Goal: Information Seeking & Learning: Check status

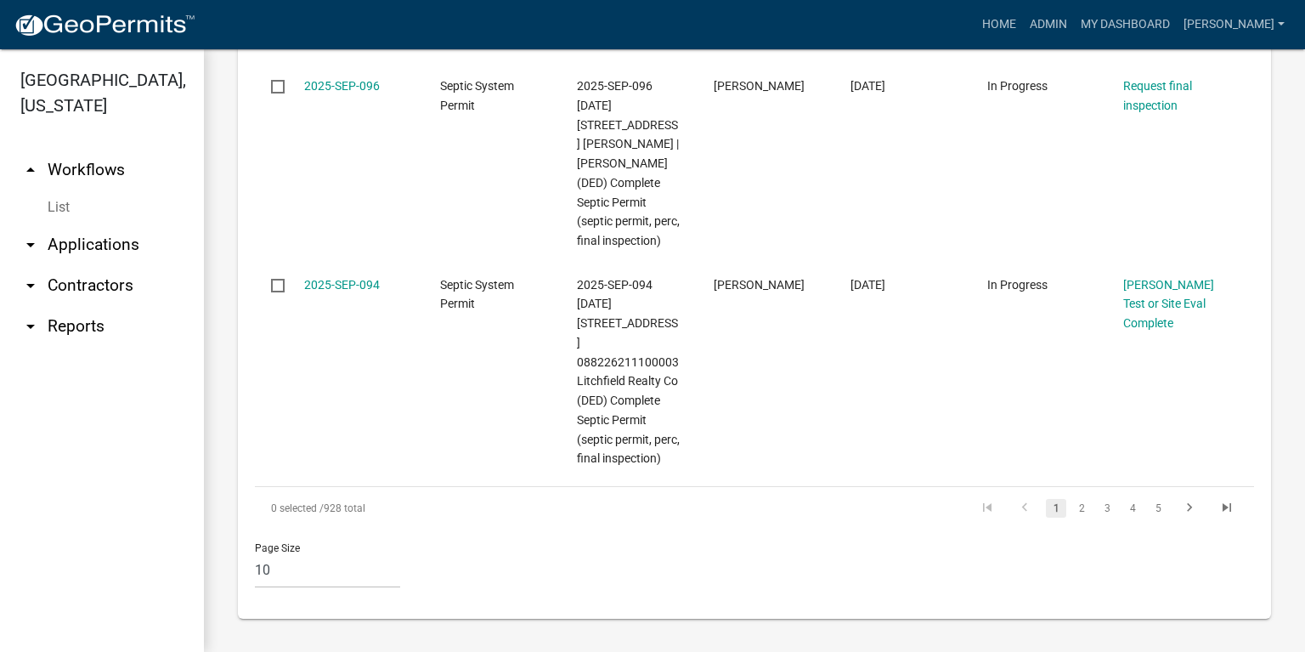
scroll to position [2202, 0]
click at [1078, 508] on link "2" at bounding box center [1082, 508] width 20 height 19
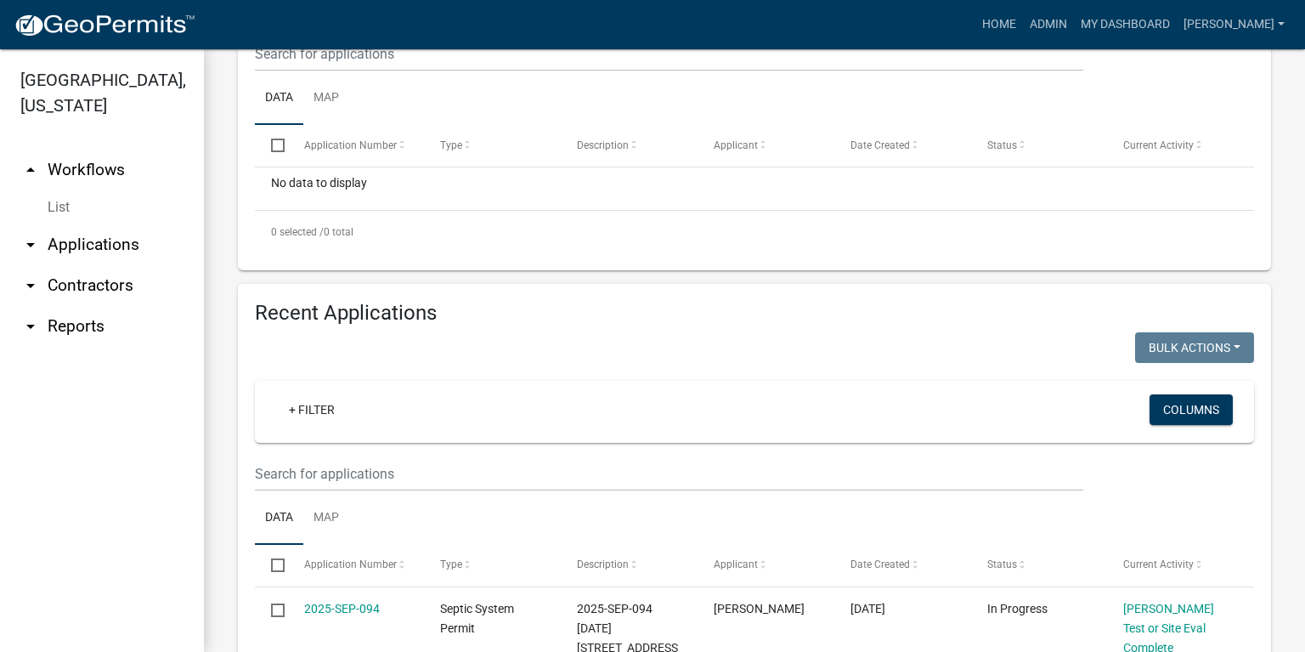
scroll to position [441, 0]
click at [395, 425] on div "+ Filter" at bounding box center [591, 410] width 656 height 35
click at [350, 379] on div "+ Filter Columns" at bounding box center [755, 410] width 984 height 62
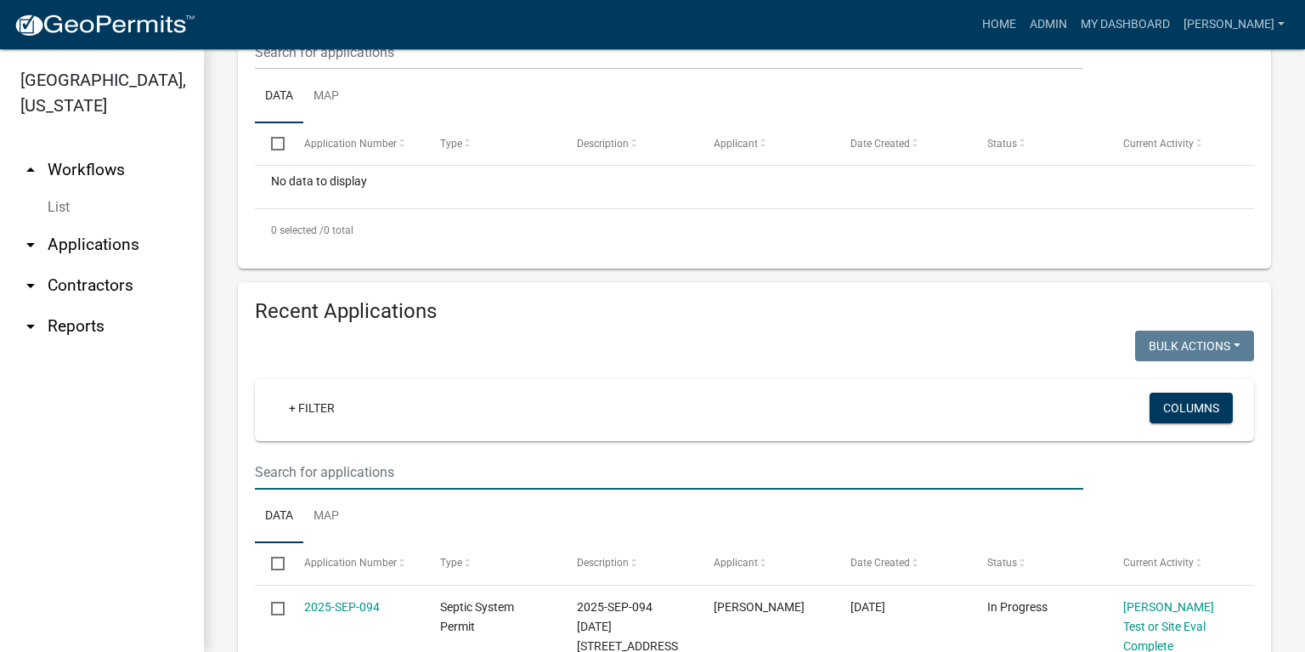
click at [352, 466] on input "text" at bounding box center [669, 472] width 829 height 35
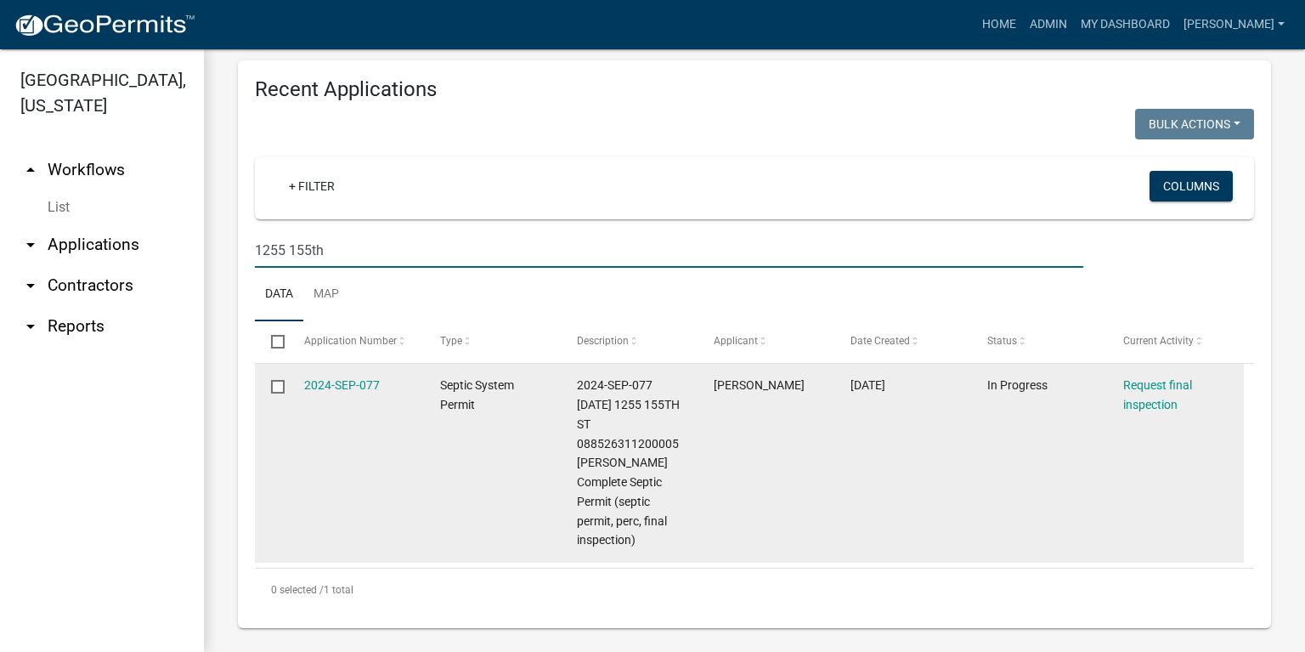
scroll to position [672, 0]
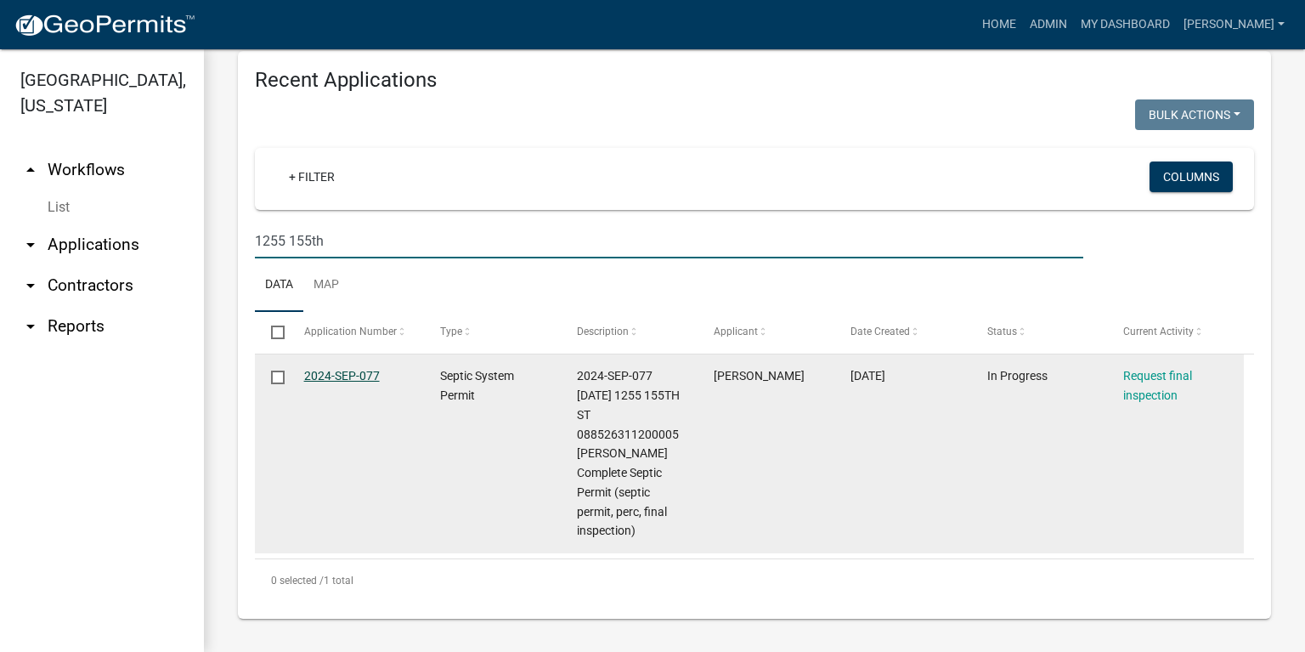
type input "1255 155th"
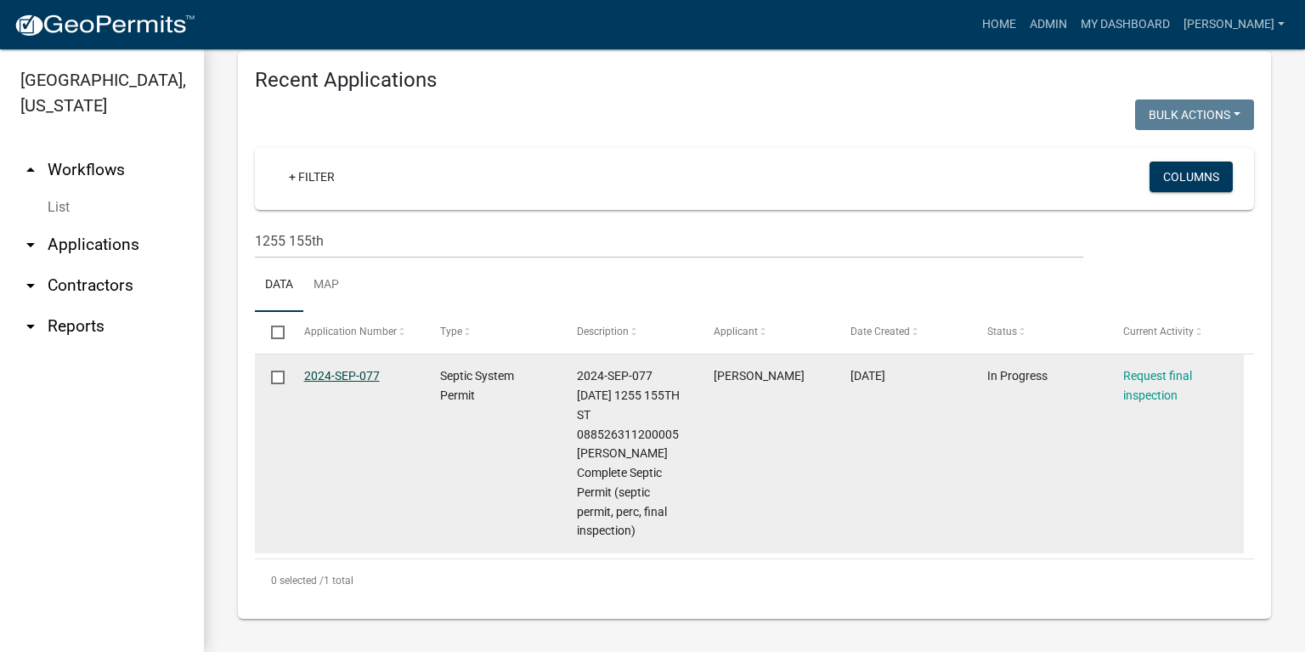
click at [337, 377] on link "2024-SEP-077" at bounding box center [342, 376] width 76 height 14
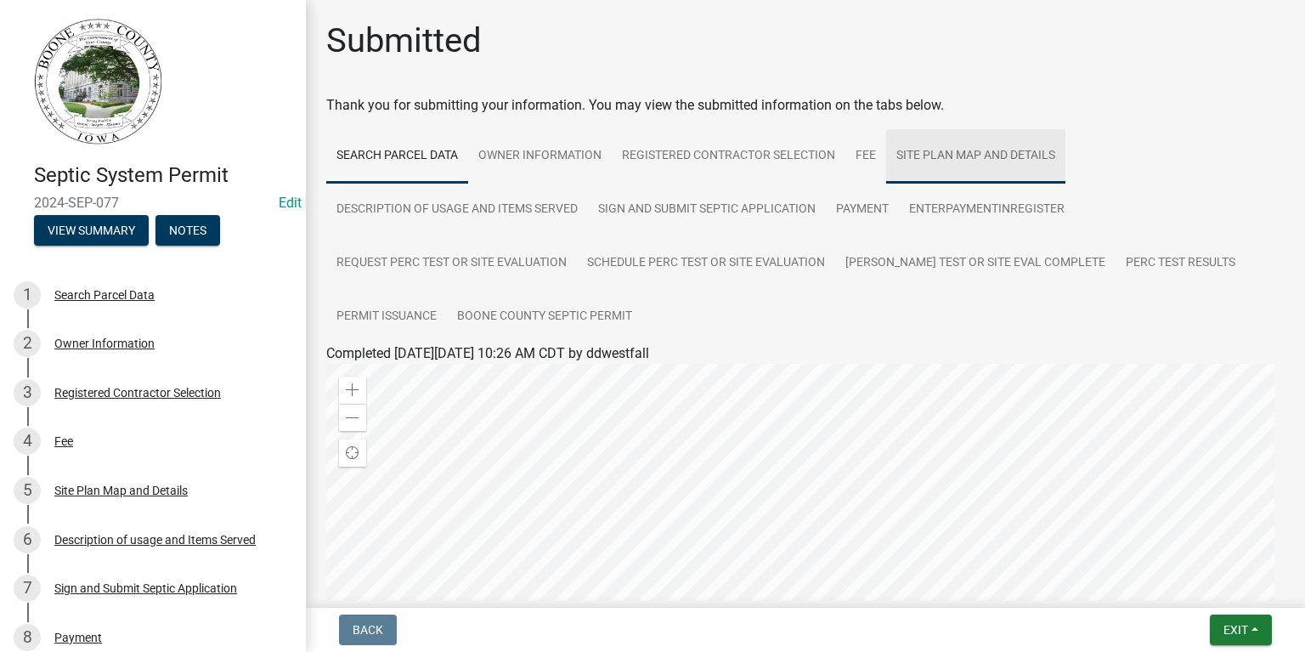
click at [979, 147] on link "Site Plan Map and Details" at bounding box center [975, 156] width 179 height 54
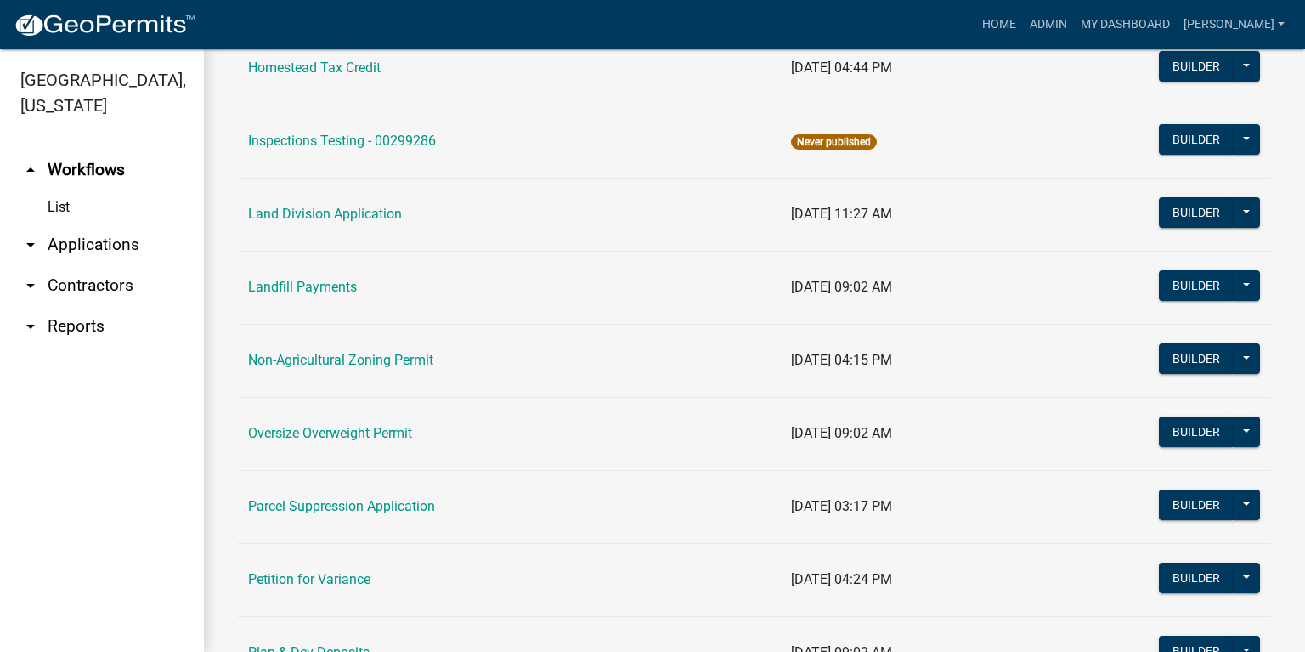
scroll to position [1360, 0]
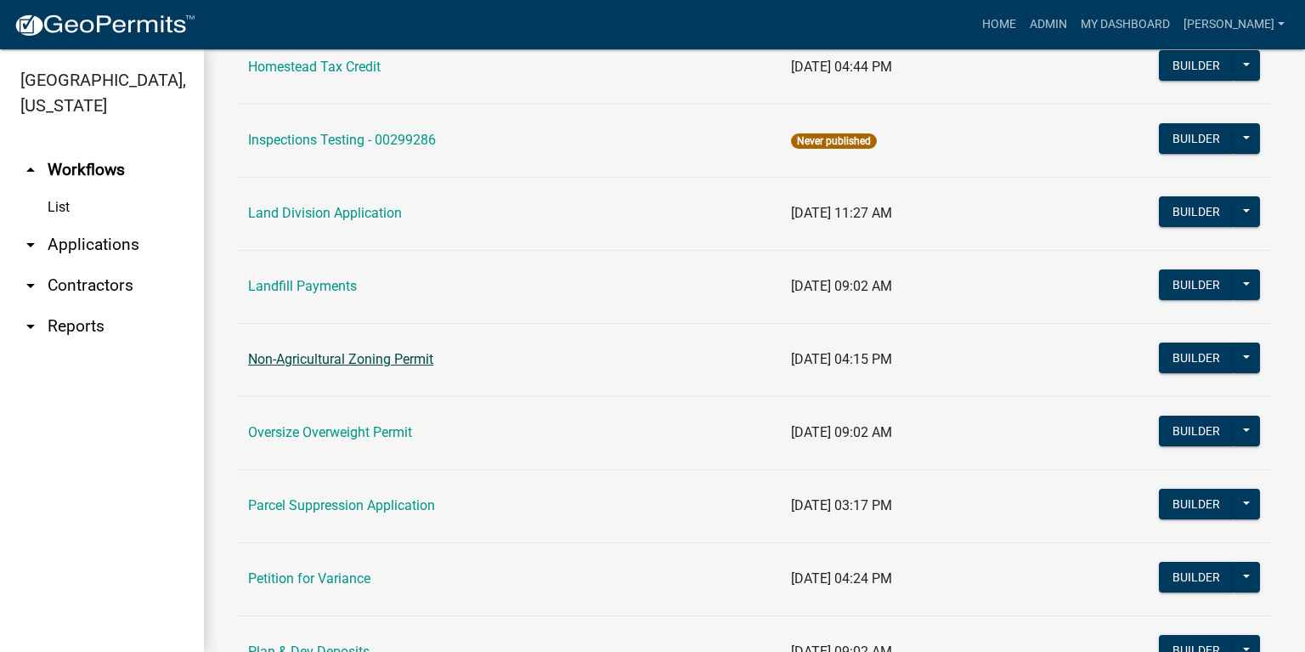
click at [367, 362] on link "Non-Agricultural Zoning Permit" at bounding box center [340, 359] width 185 height 16
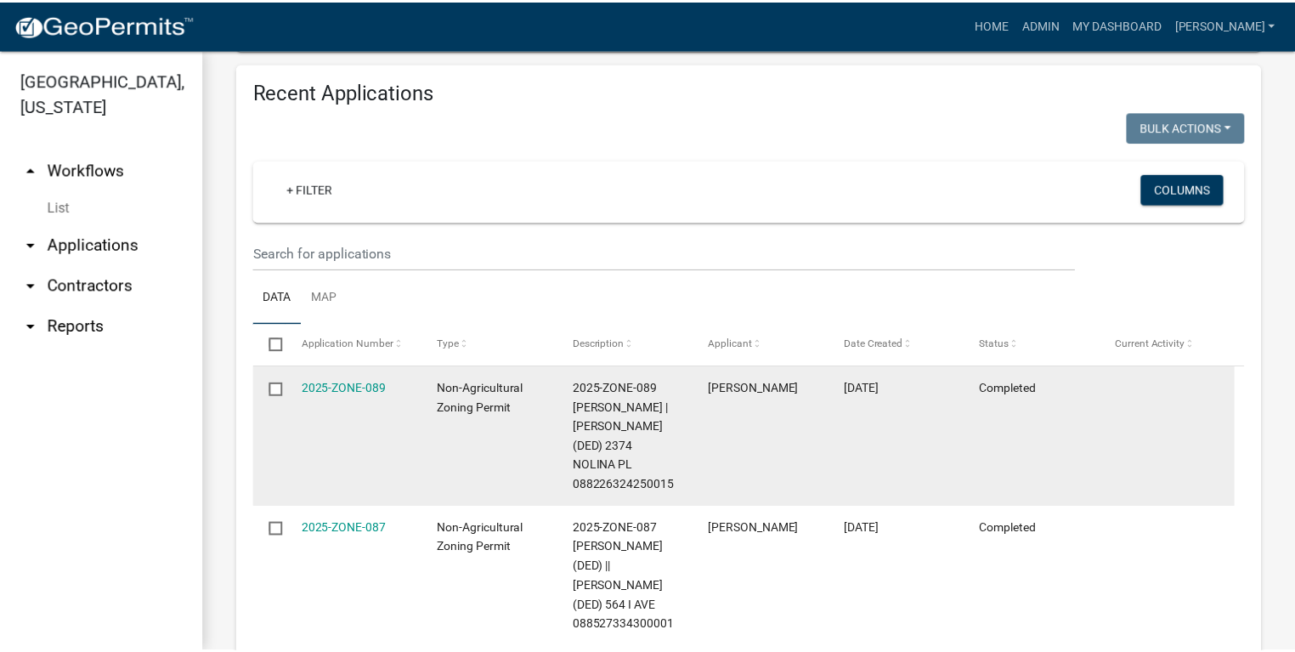
scroll to position [680, 0]
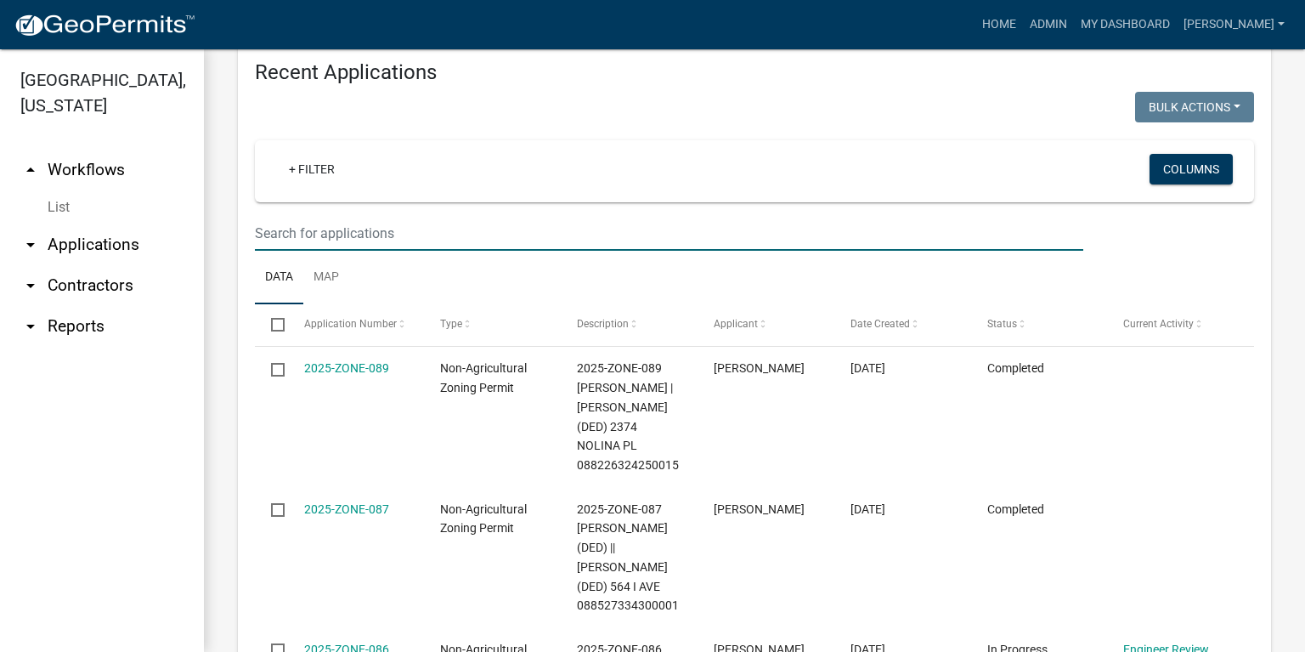
click at [303, 238] on input "text" at bounding box center [669, 233] width 829 height 35
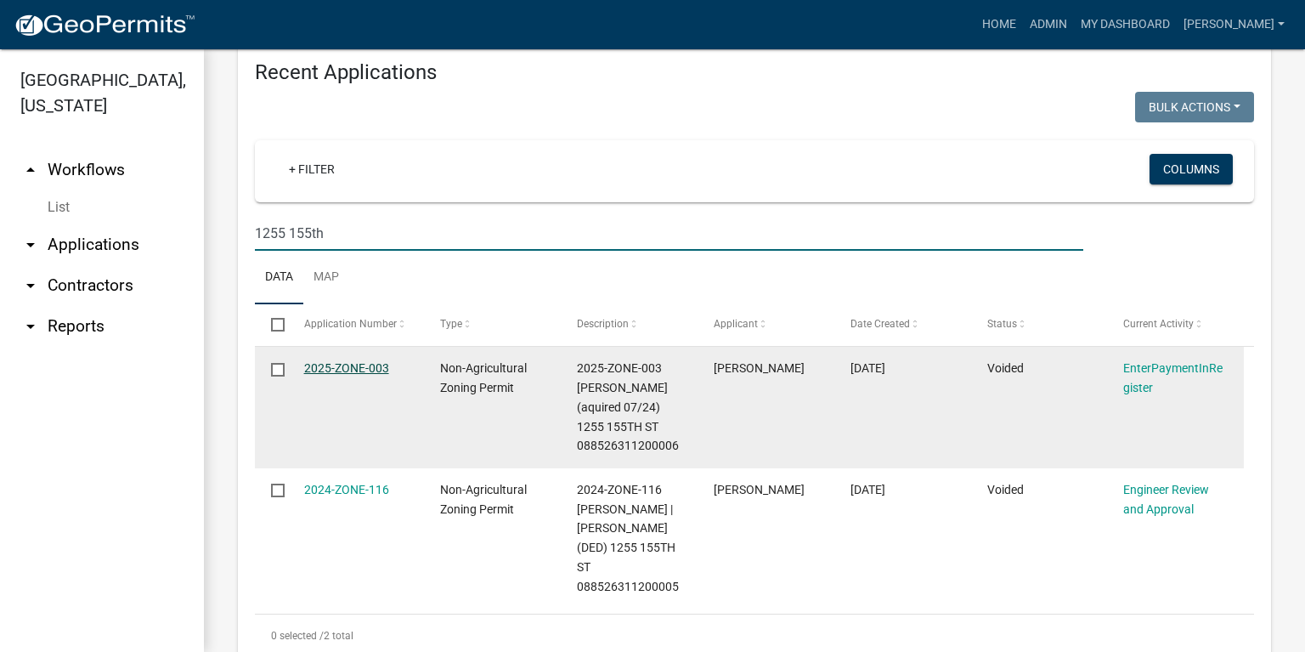
type input "1255 155th"
click at [360, 368] on link "2025-ZONE-003" at bounding box center [346, 368] width 85 height 14
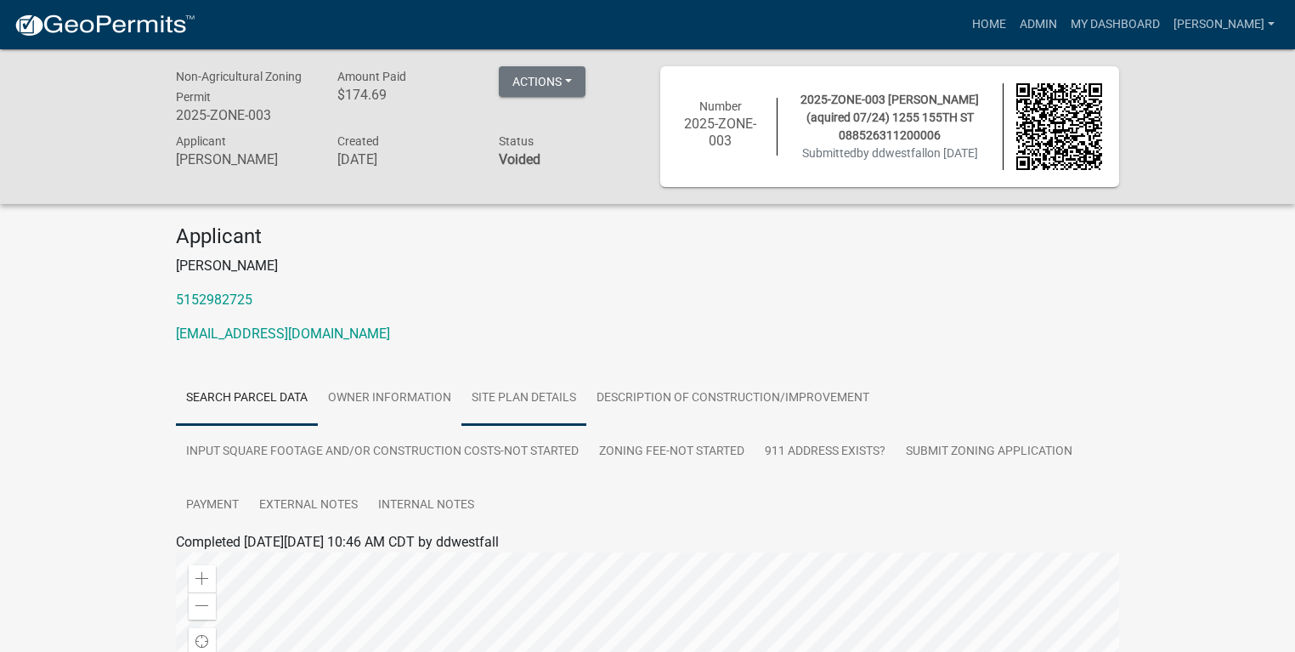
click at [546, 388] on link "Site Plan Details" at bounding box center [524, 398] width 125 height 54
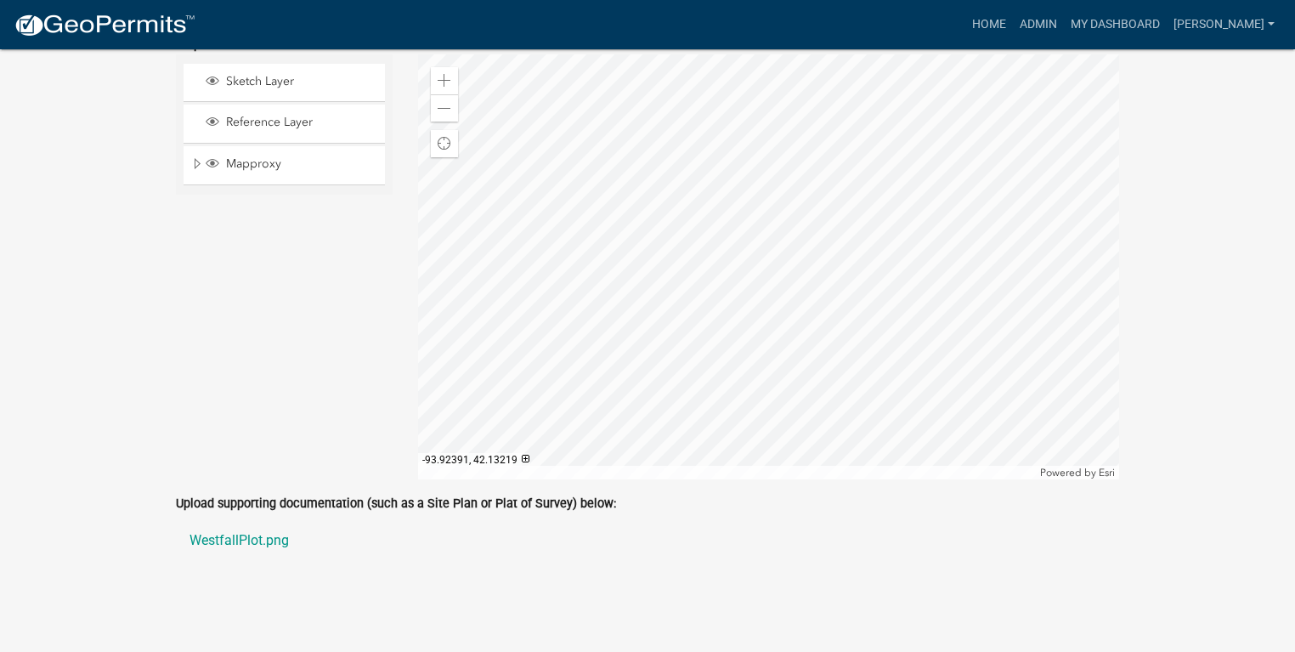
scroll to position [1146, 0]
click at [262, 544] on link "WestfallPlot.png" at bounding box center [647, 539] width 943 height 41
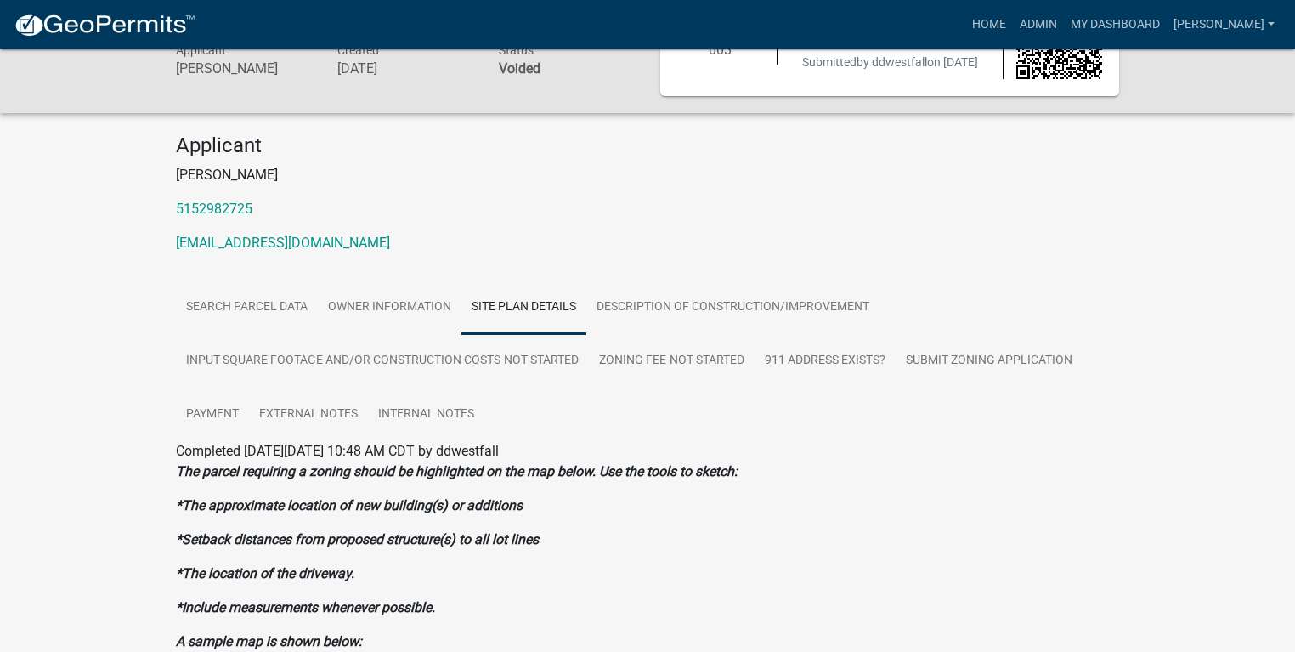
scroll to position [58, 0]
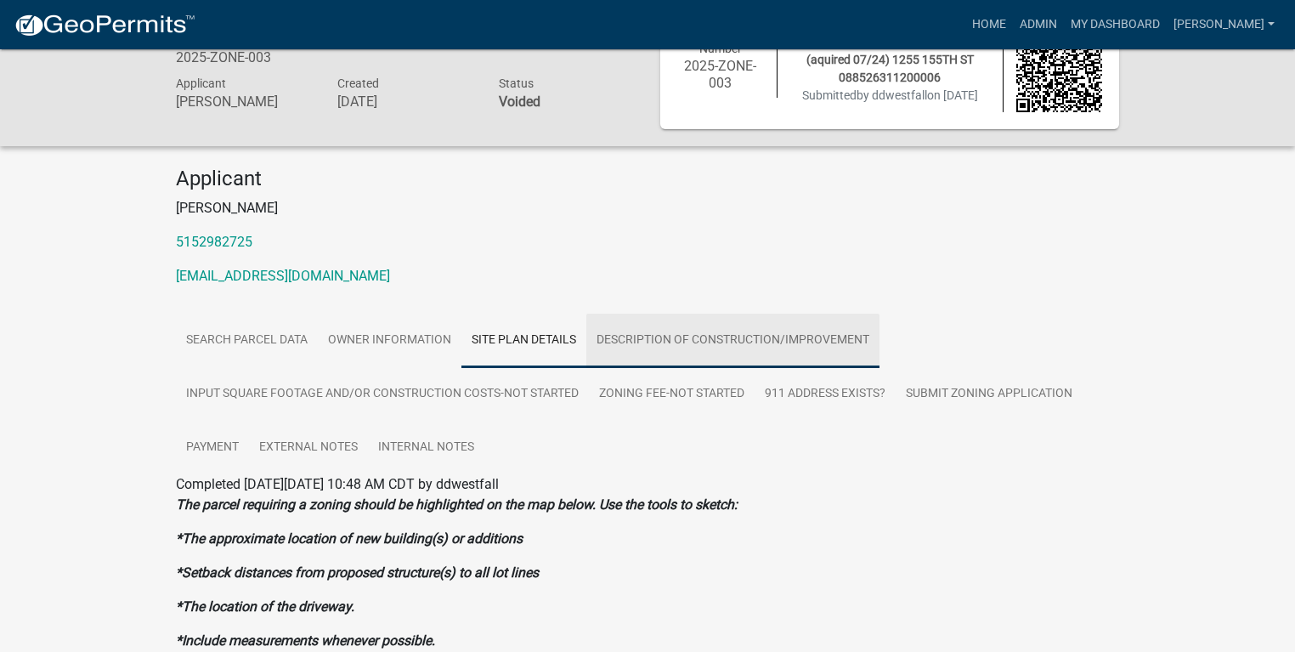
click at [722, 340] on link "Description of Construction/Improvement" at bounding box center [732, 341] width 293 height 54
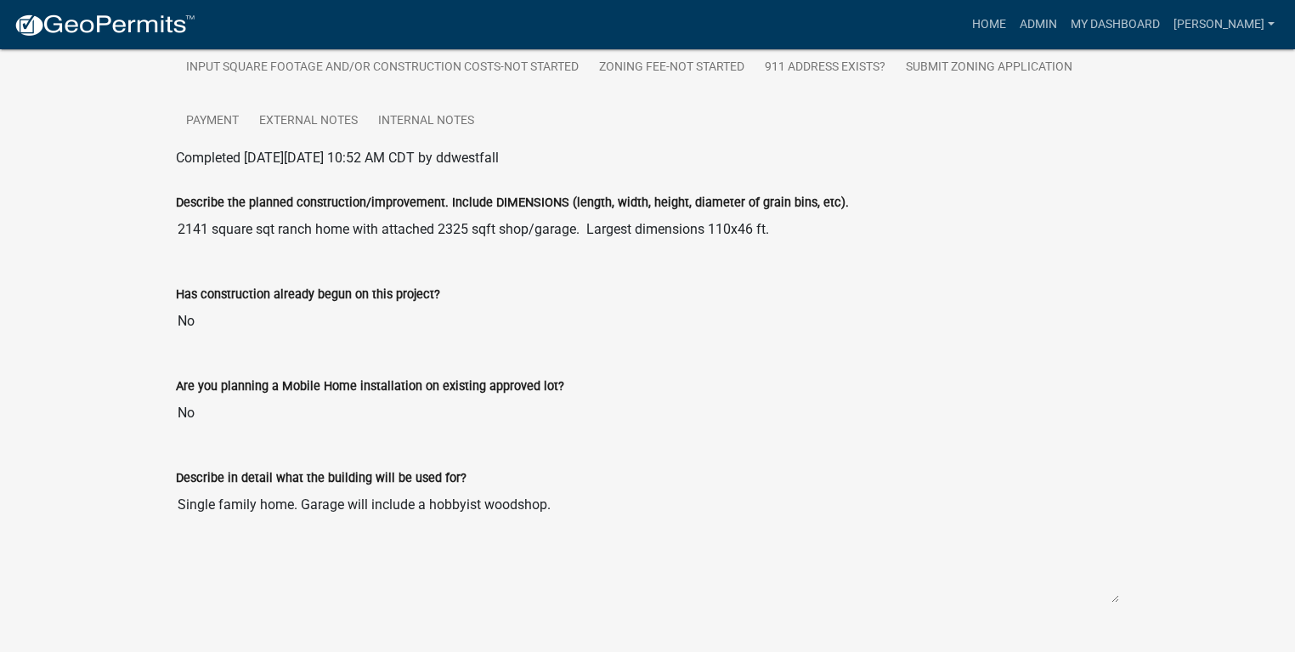
scroll to position [419, 0]
